Goal: Browse casually

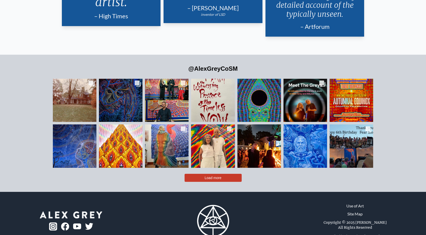
scroll to position [1215, 0]
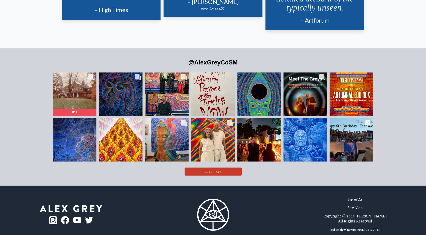
click at [213, 167] on button "Load more" at bounding box center [213, 171] width 57 height 8
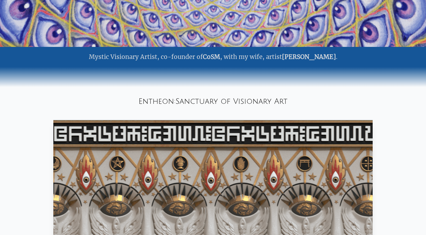
scroll to position [184, 0]
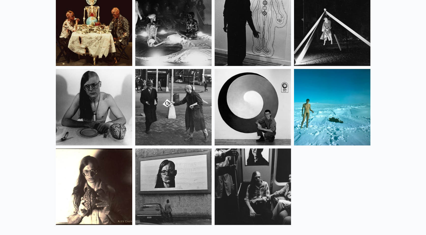
scroll to position [134, 0]
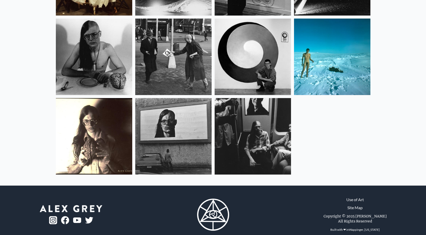
scroll to position [284, 0]
